Goal: Transaction & Acquisition: Download file/media

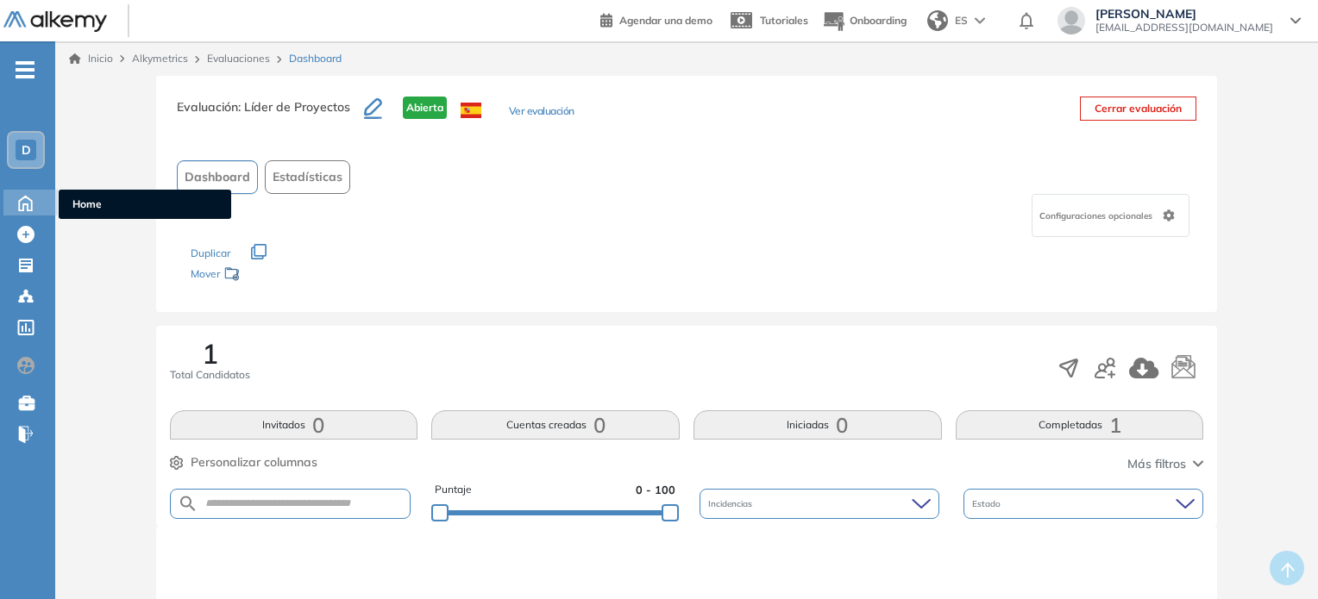
click at [38, 201] on icon at bounding box center [25, 201] width 30 height 21
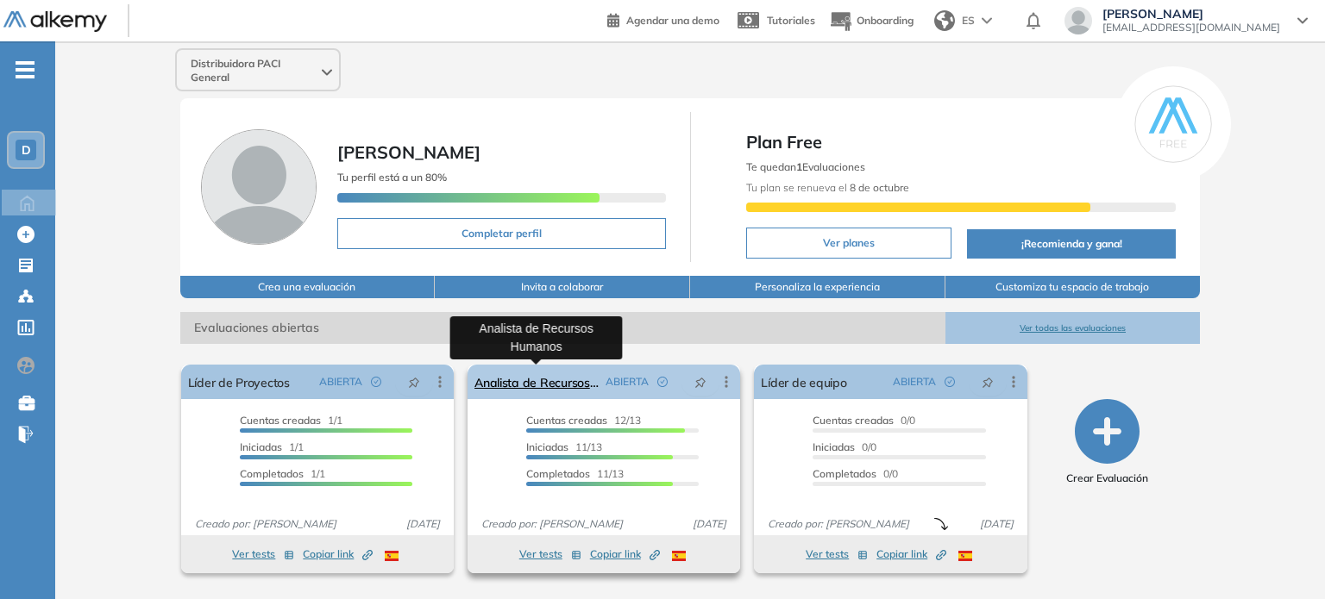
click at [560, 379] on link "Analista de Recursos Humanos" at bounding box center [536, 382] width 124 height 35
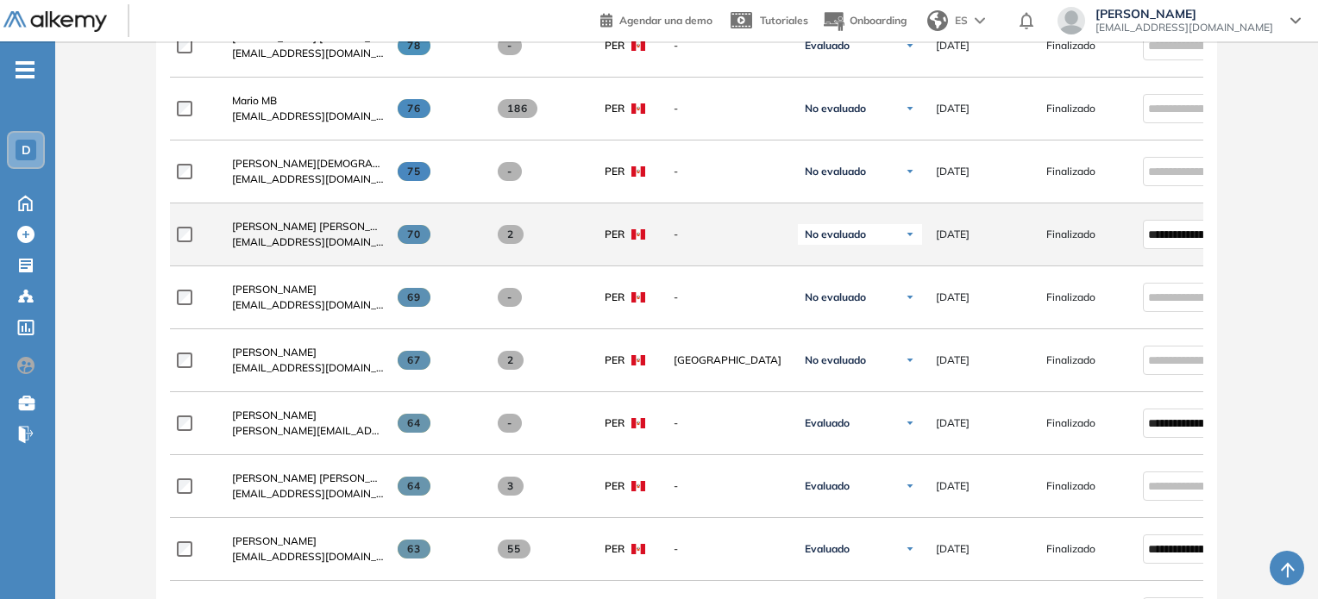
scroll to position [604, 0]
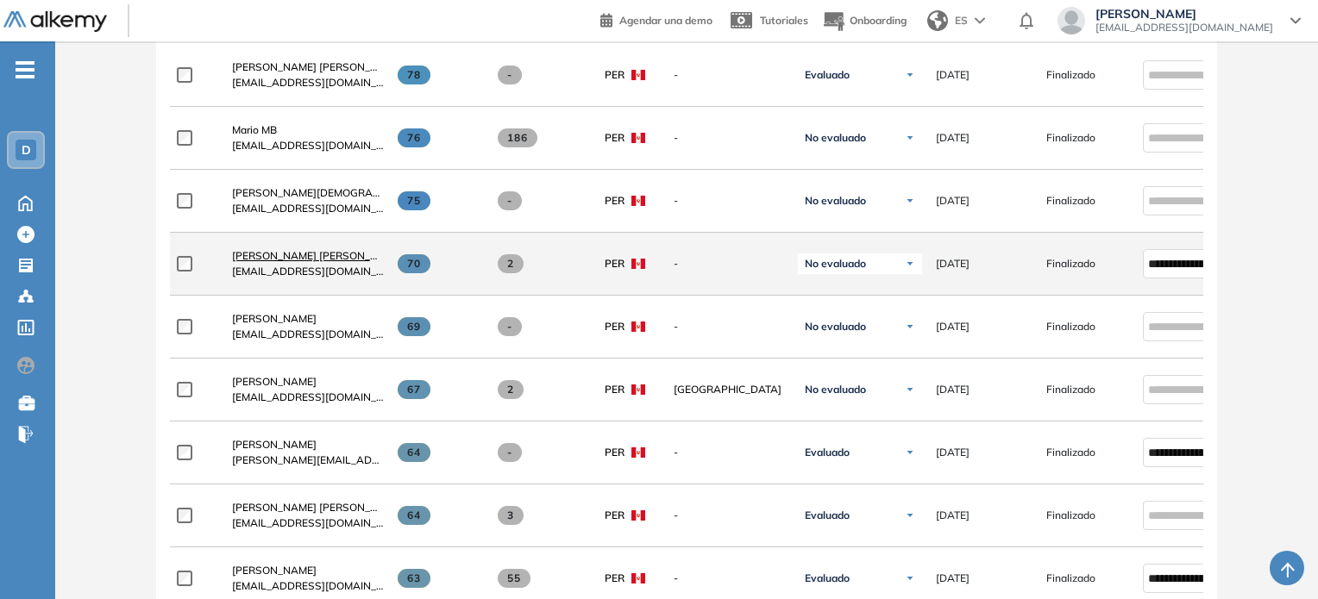
click at [310, 262] on span "[PERSON_NAME] [PERSON_NAME]" at bounding box center [318, 255] width 172 height 13
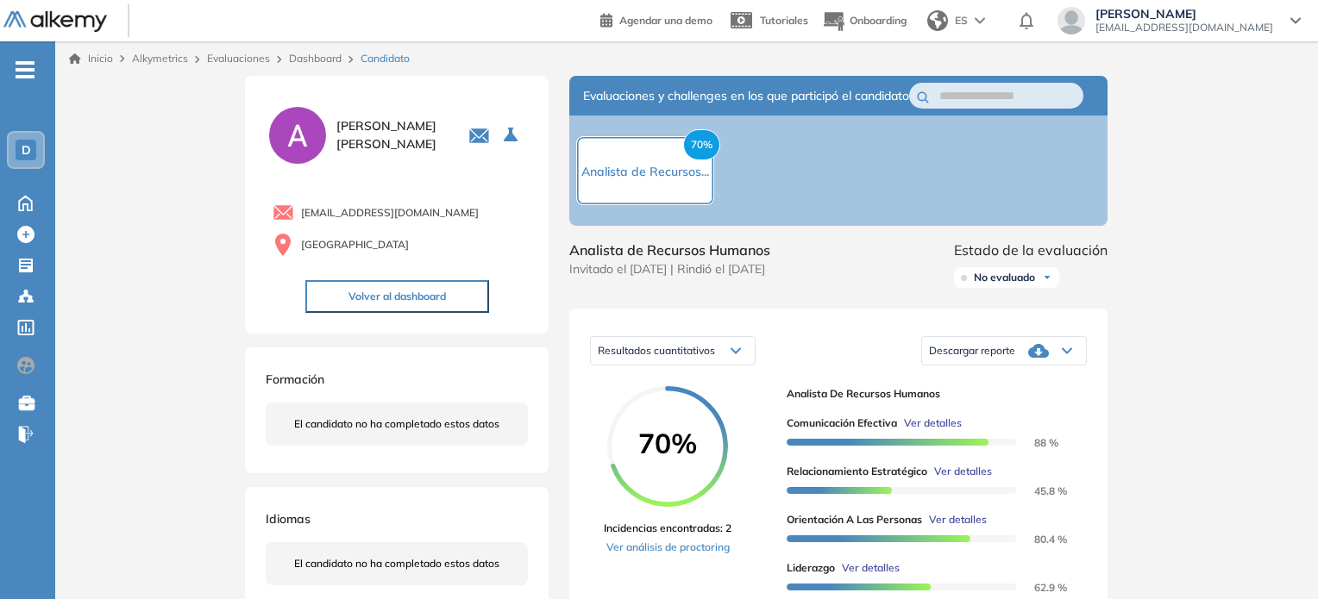
click at [999, 358] on span "Descargar reporte" at bounding box center [972, 351] width 86 height 14
click at [995, 386] on li "Descargar informe completo" at bounding box center [994, 377] width 128 height 17
drag, startPoint x: 744, startPoint y: 314, endPoint x: 1211, endPoint y: 294, distance: 467.9
drag, startPoint x: 31, startPoint y: 204, endPoint x: 158, endPoint y: 216, distance: 127.4
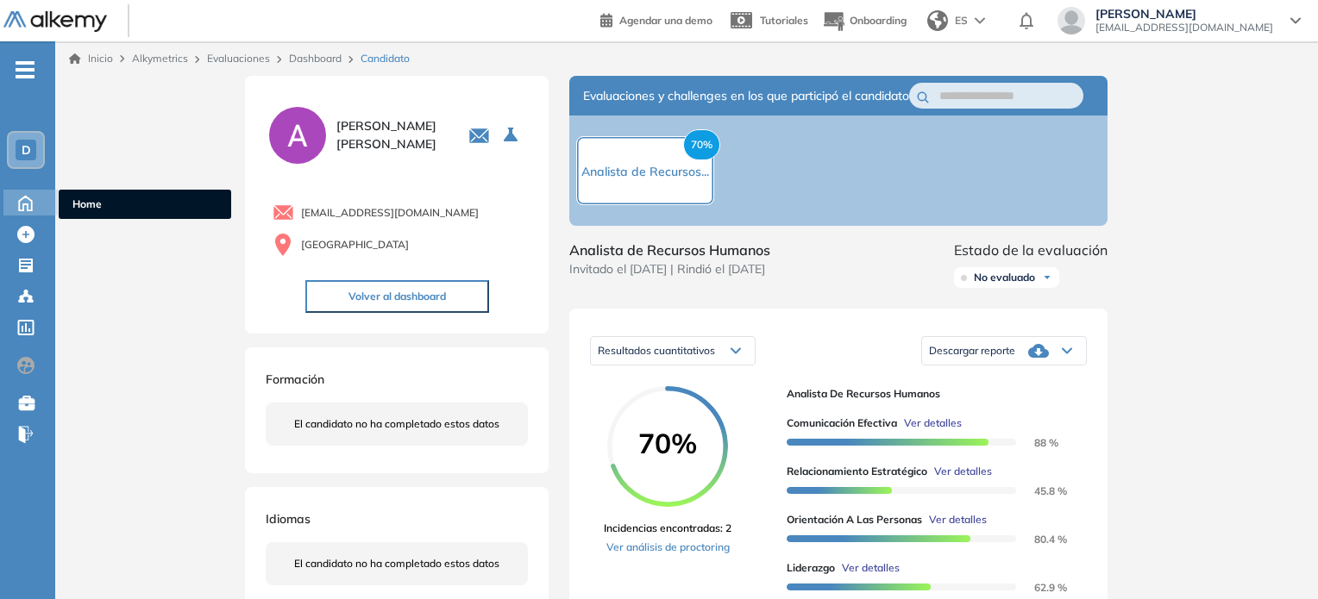
click at [31, 204] on icon at bounding box center [25, 203] width 13 height 15
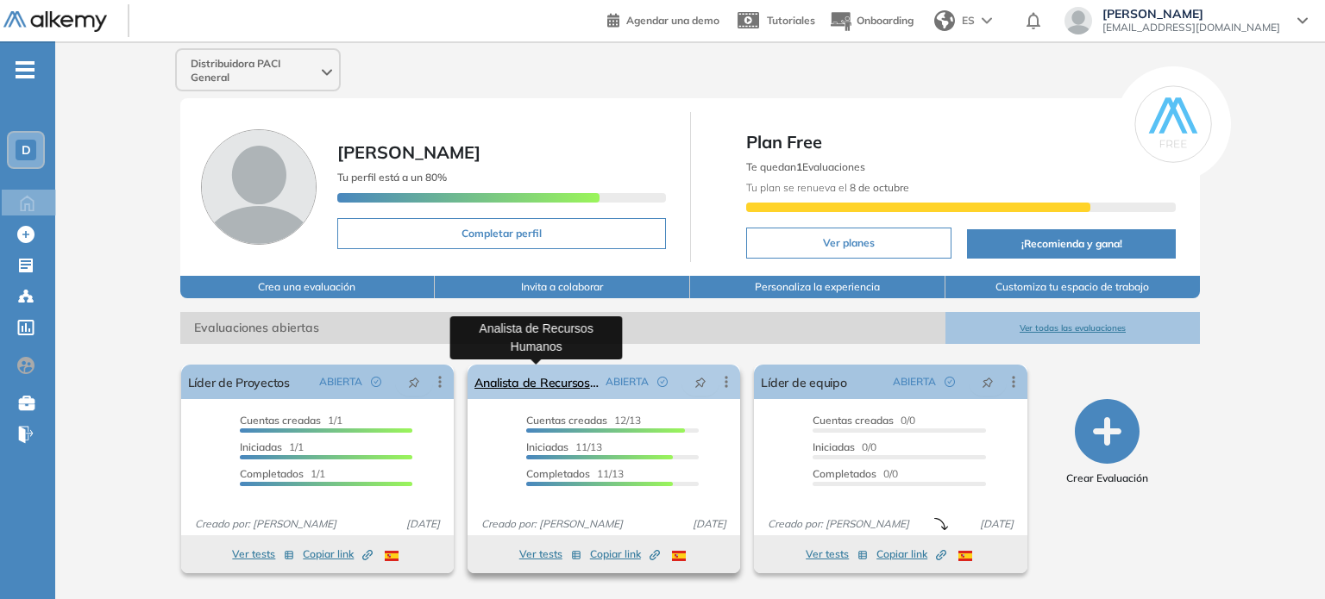
click at [564, 369] on link "Analista de Recursos Humanos" at bounding box center [536, 382] width 124 height 35
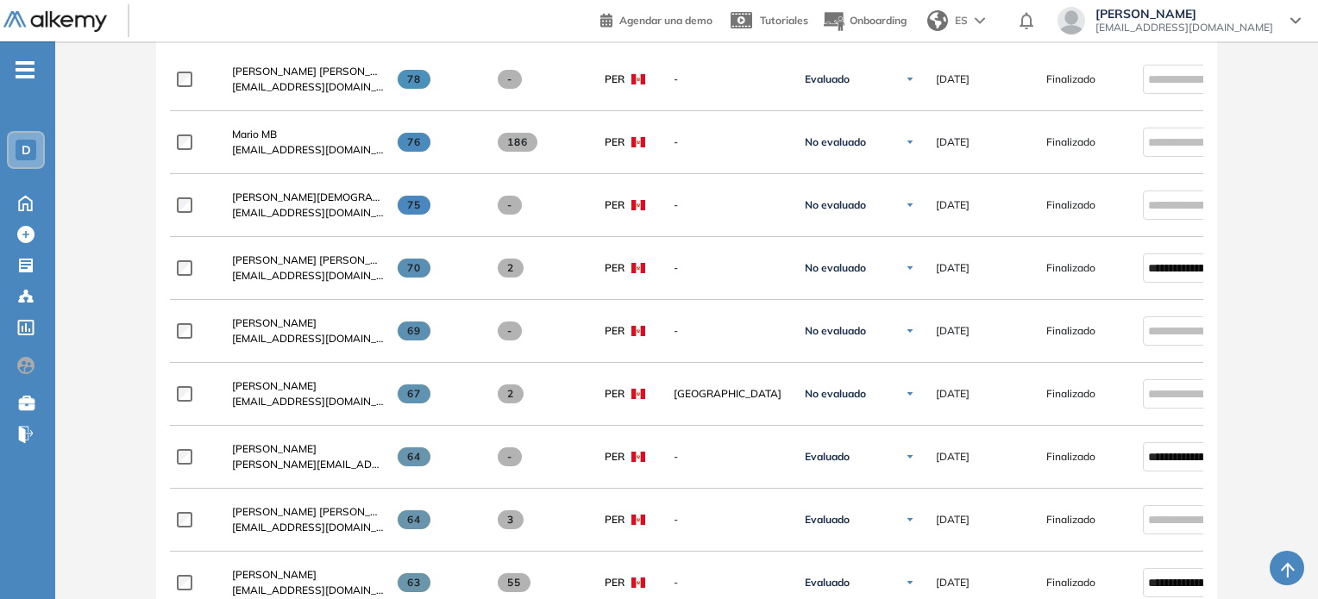
scroll to position [690, 0]
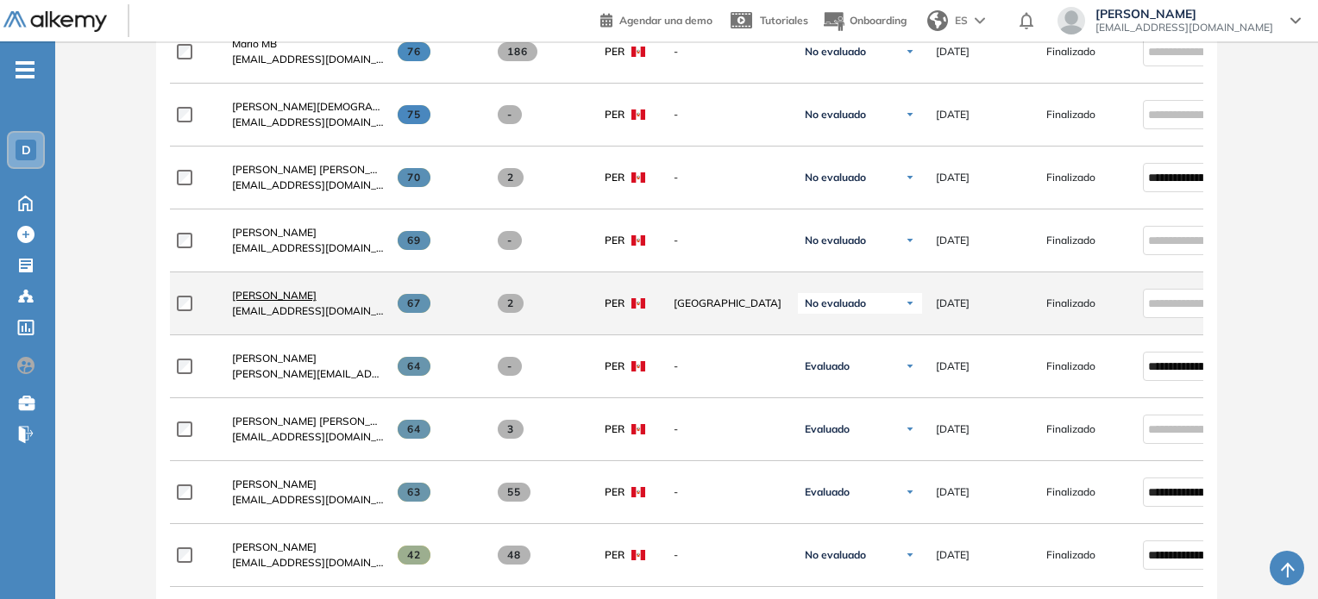
click at [280, 296] on span "[PERSON_NAME]" at bounding box center [274, 295] width 85 height 13
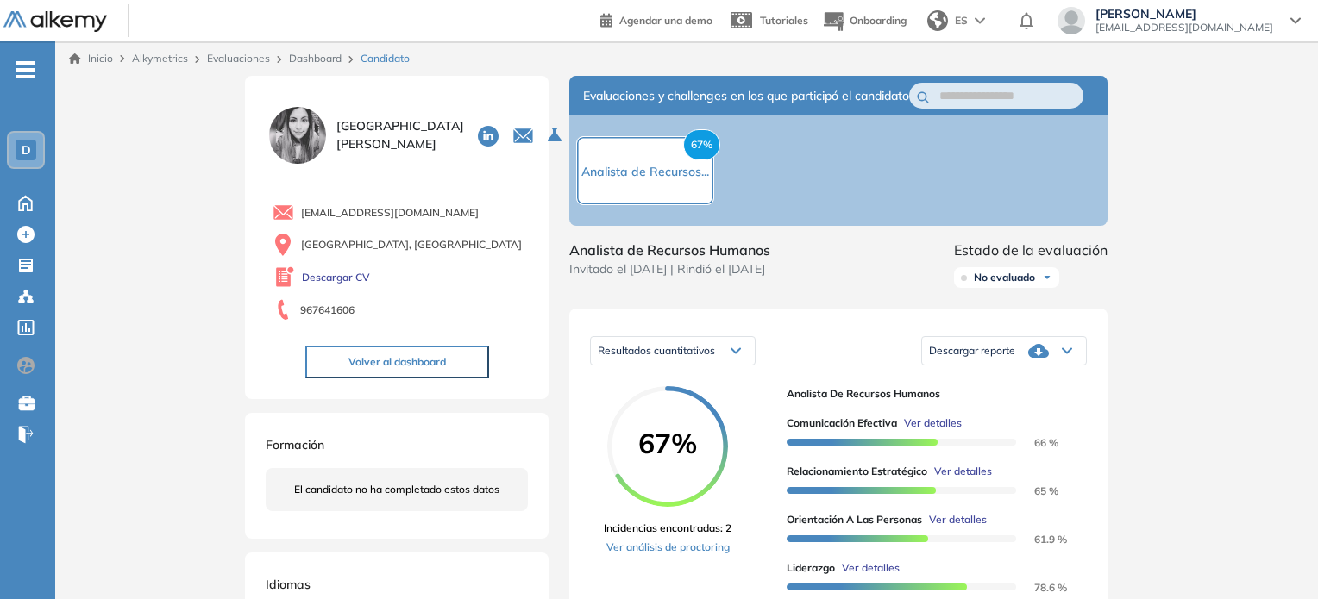
click at [1008, 358] on span "Descargar reporte" at bounding box center [972, 351] width 86 height 14
click at [978, 393] on div "Descargar informe completo" at bounding box center [1004, 377] width 162 height 31
click at [986, 386] on li "Descargar informe completo" at bounding box center [994, 377] width 128 height 17
